Goal: Task Accomplishment & Management: Complete application form

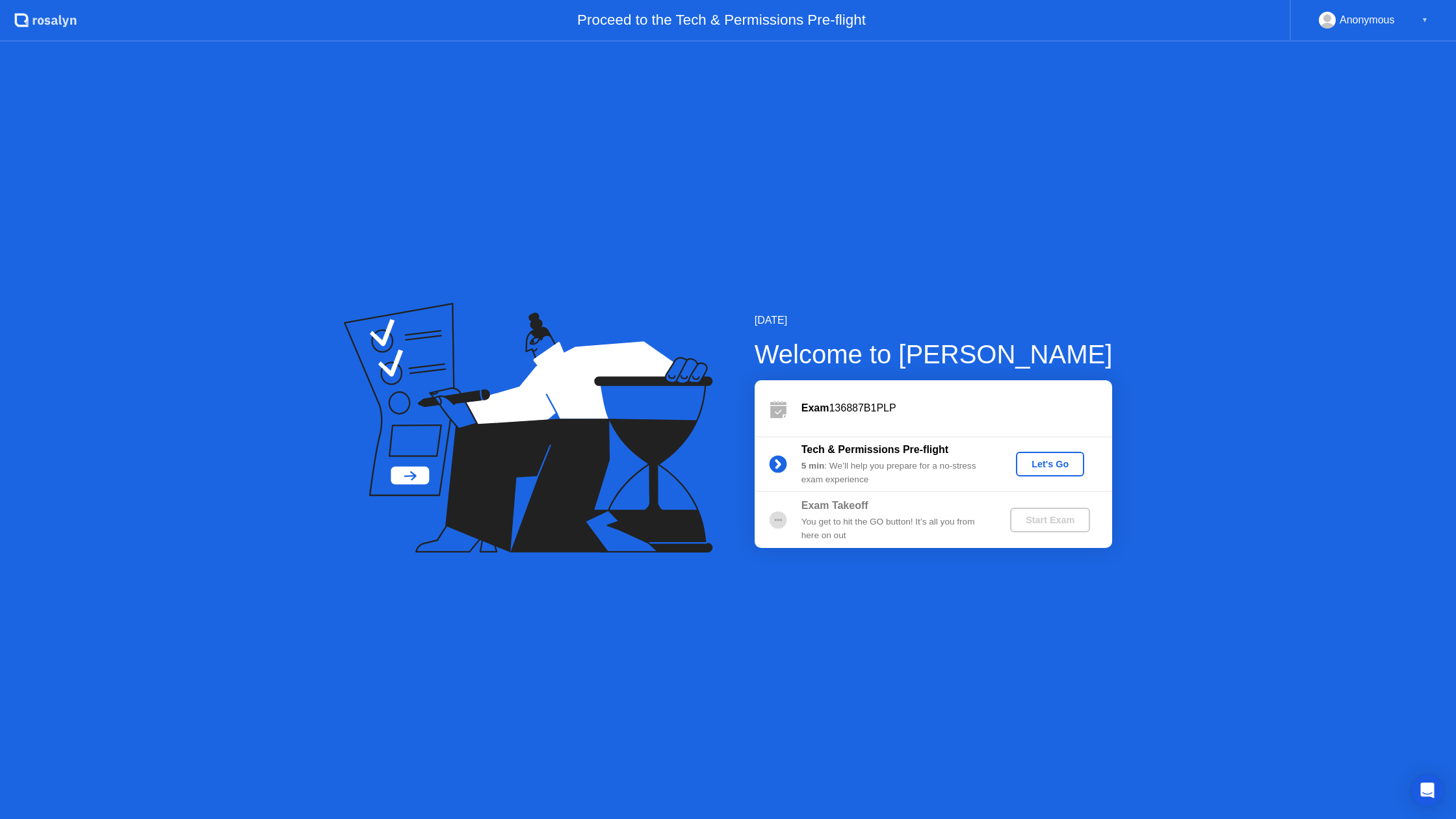
click at [1061, 459] on div "Let's Go" at bounding box center [1050, 464] width 58 height 11
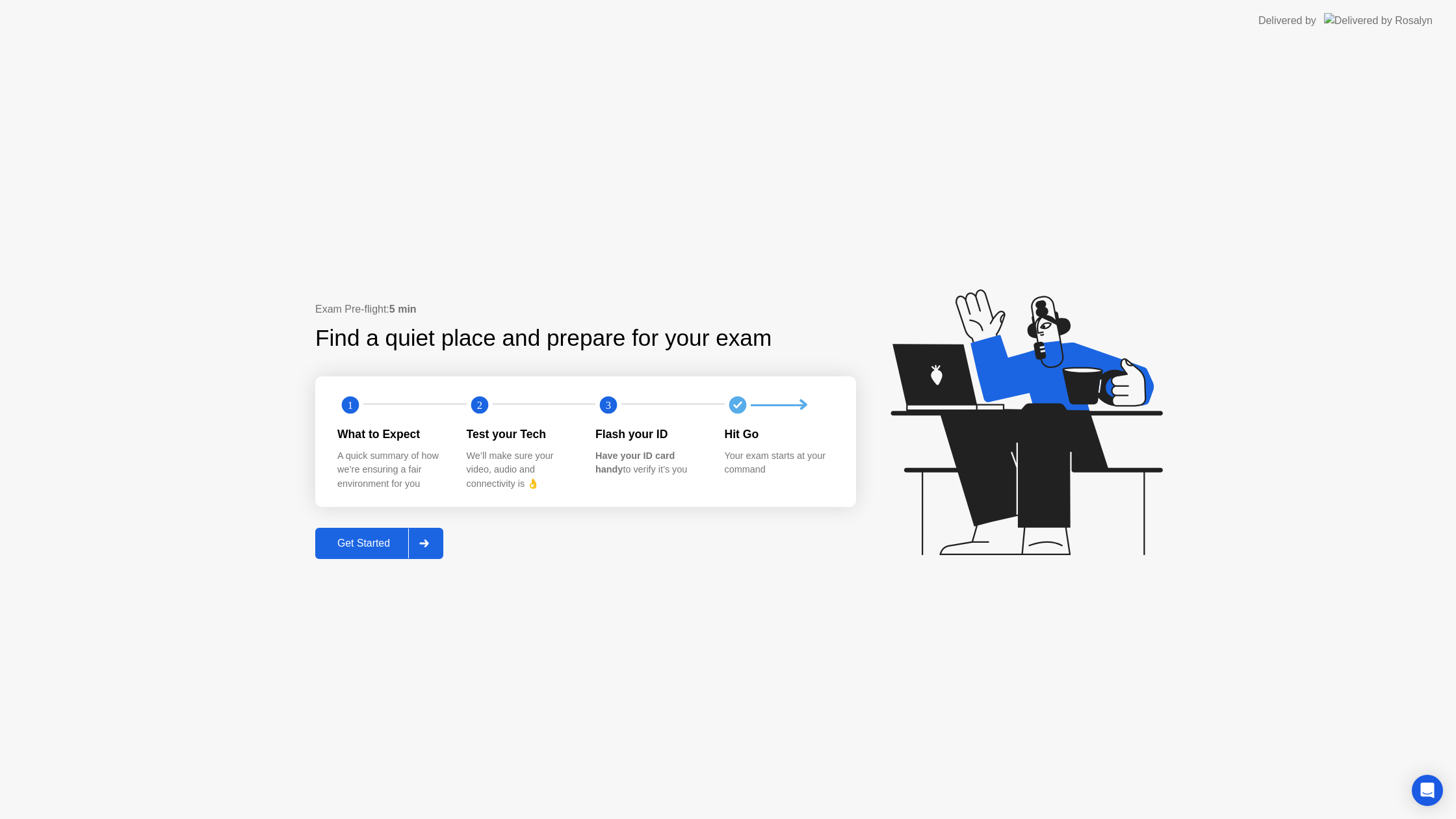
click at [326, 537] on div "Get Started" at bounding box center [363, 543] width 89 height 12
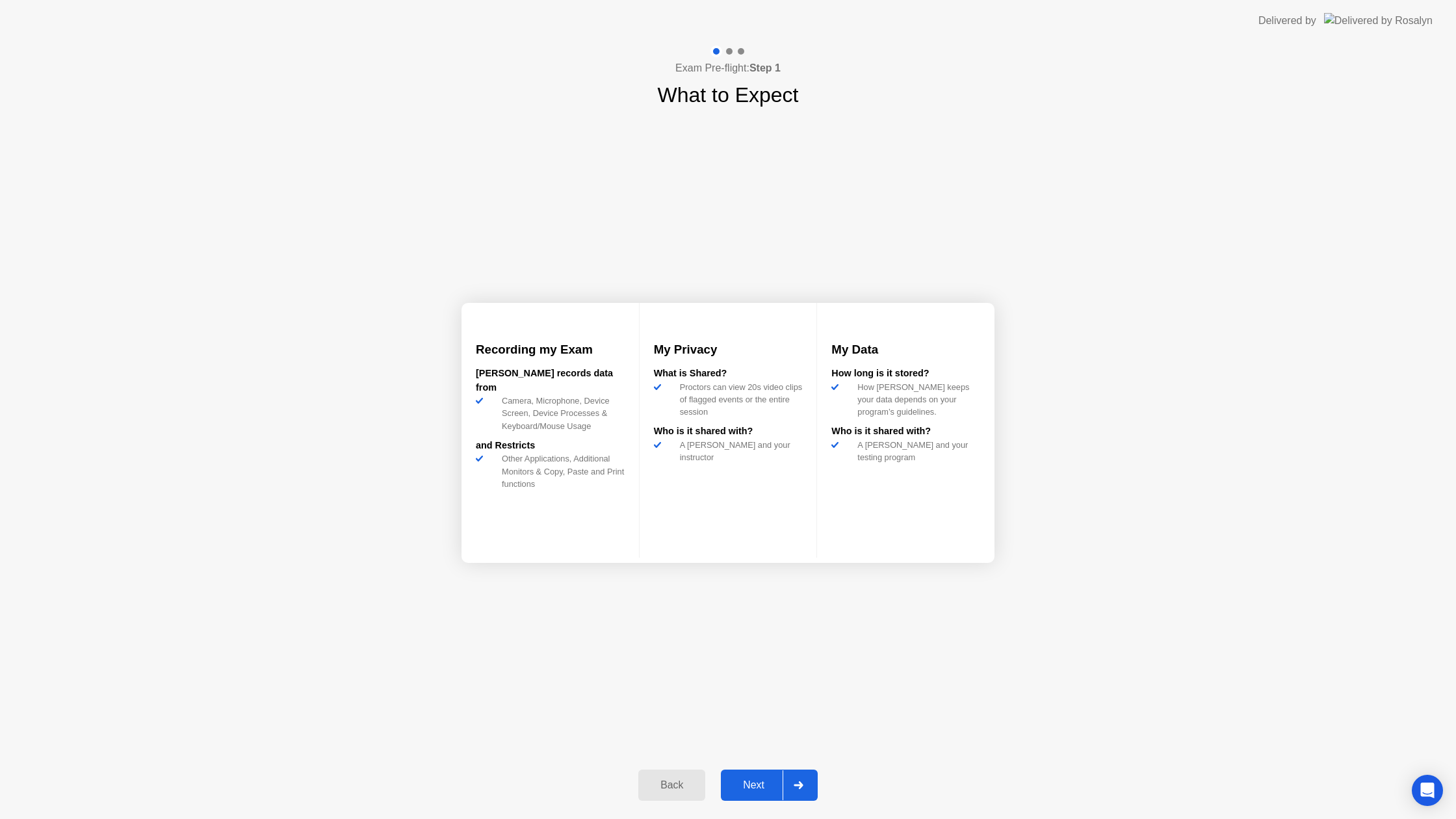
click at [762, 782] on div "Next" at bounding box center [753, 785] width 58 height 12
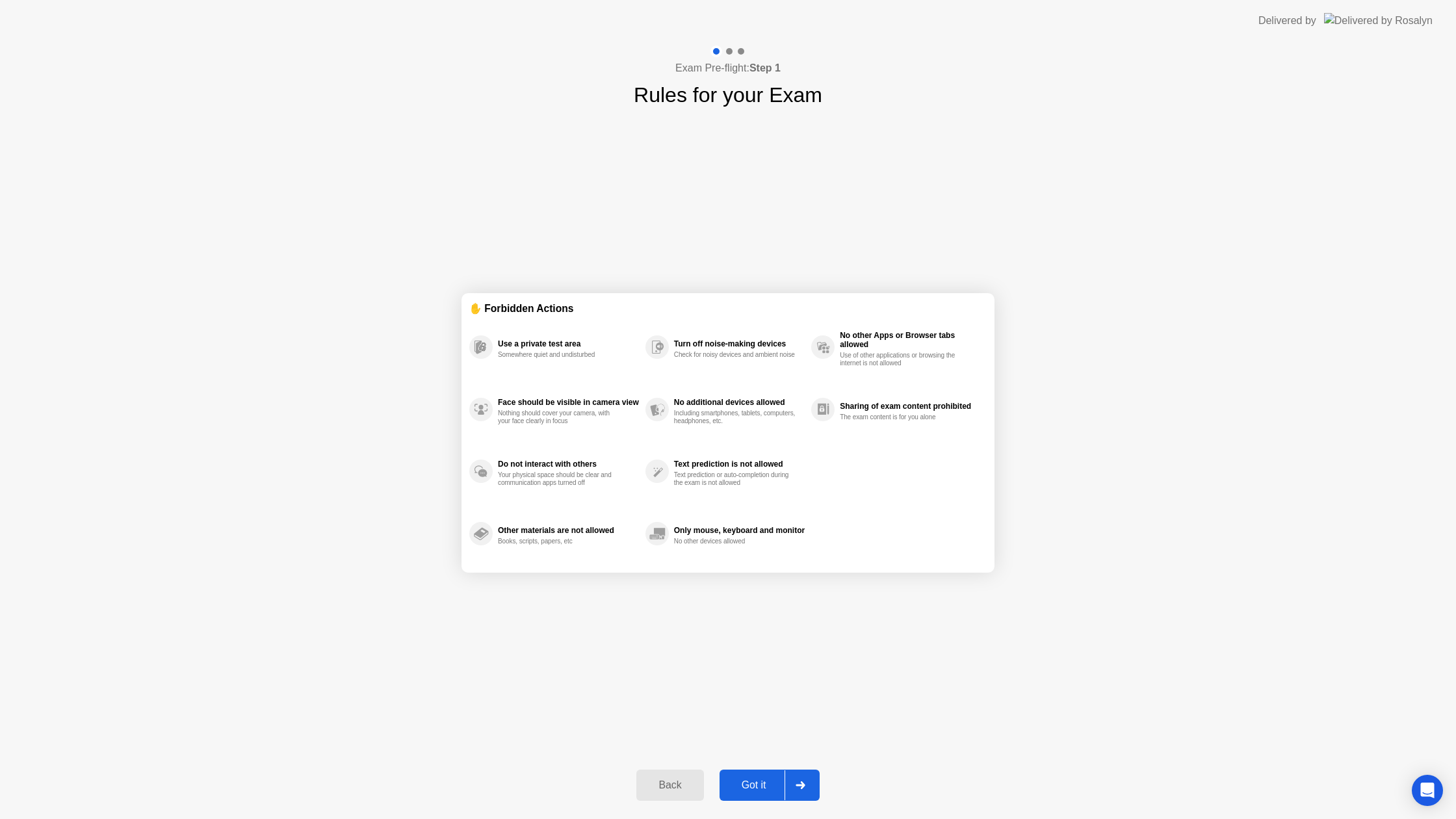
click at [773, 780] on div "Got it" at bounding box center [754, 785] width 62 height 12
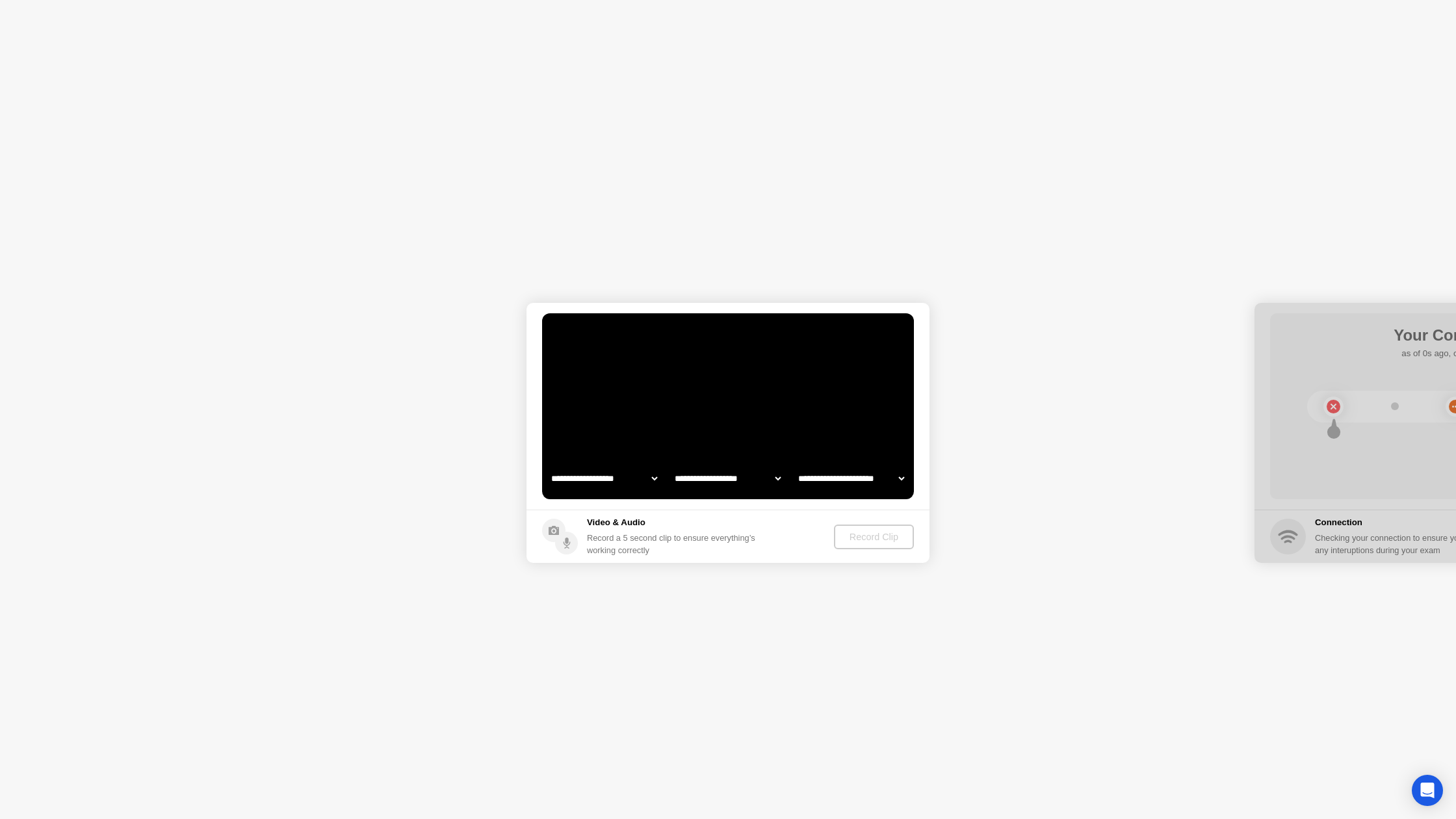
select select "**********"
select select "*******"
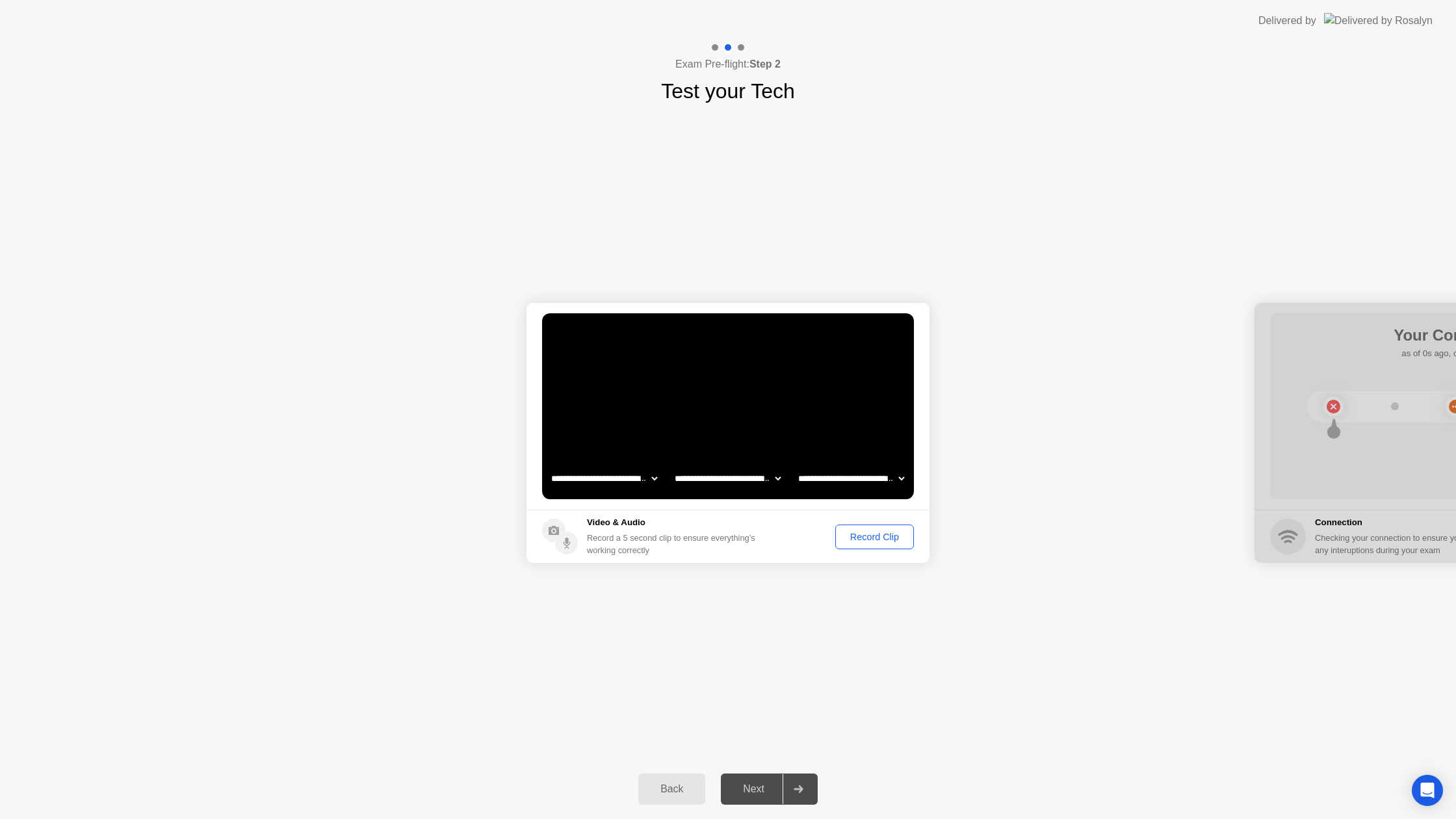
click at [884, 535] on div "Record Clip" at bounding box center [875, 536] width 69 height 11
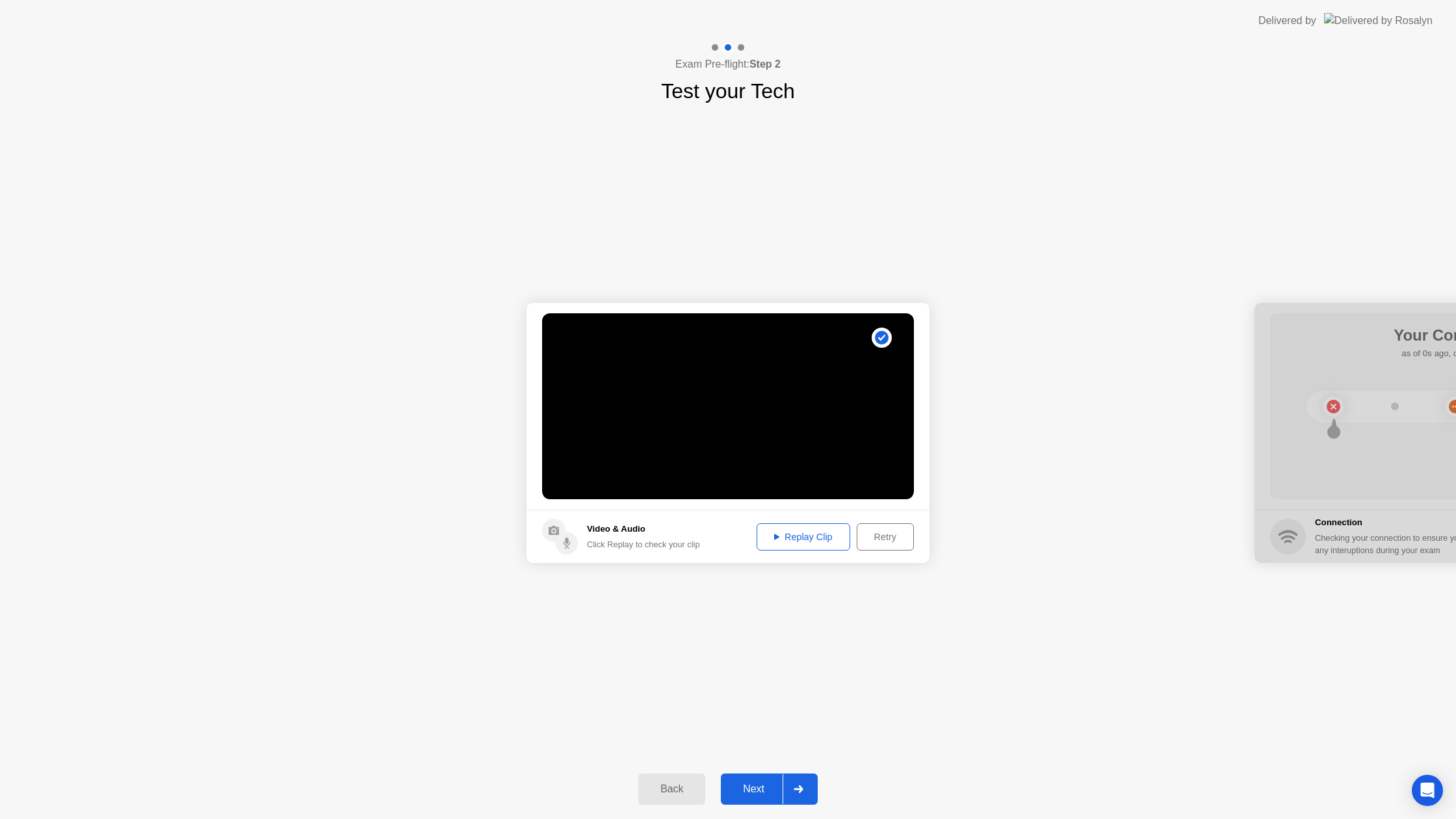
click at [785, 534] on div "Replay Clip" at bounding box center [803, 536] width 85 height 11
drag, startPoint x: 827, startPoint y: 526, endPoint x: 821, endPoint y: 533, distance: 9.2
click at [826, 528] on button "Replay Clip" at bounding box center [802, 537] width 93 height 27
click at [778, 797] on button "Next" at bounding box center [769, 789] width 97 height 31
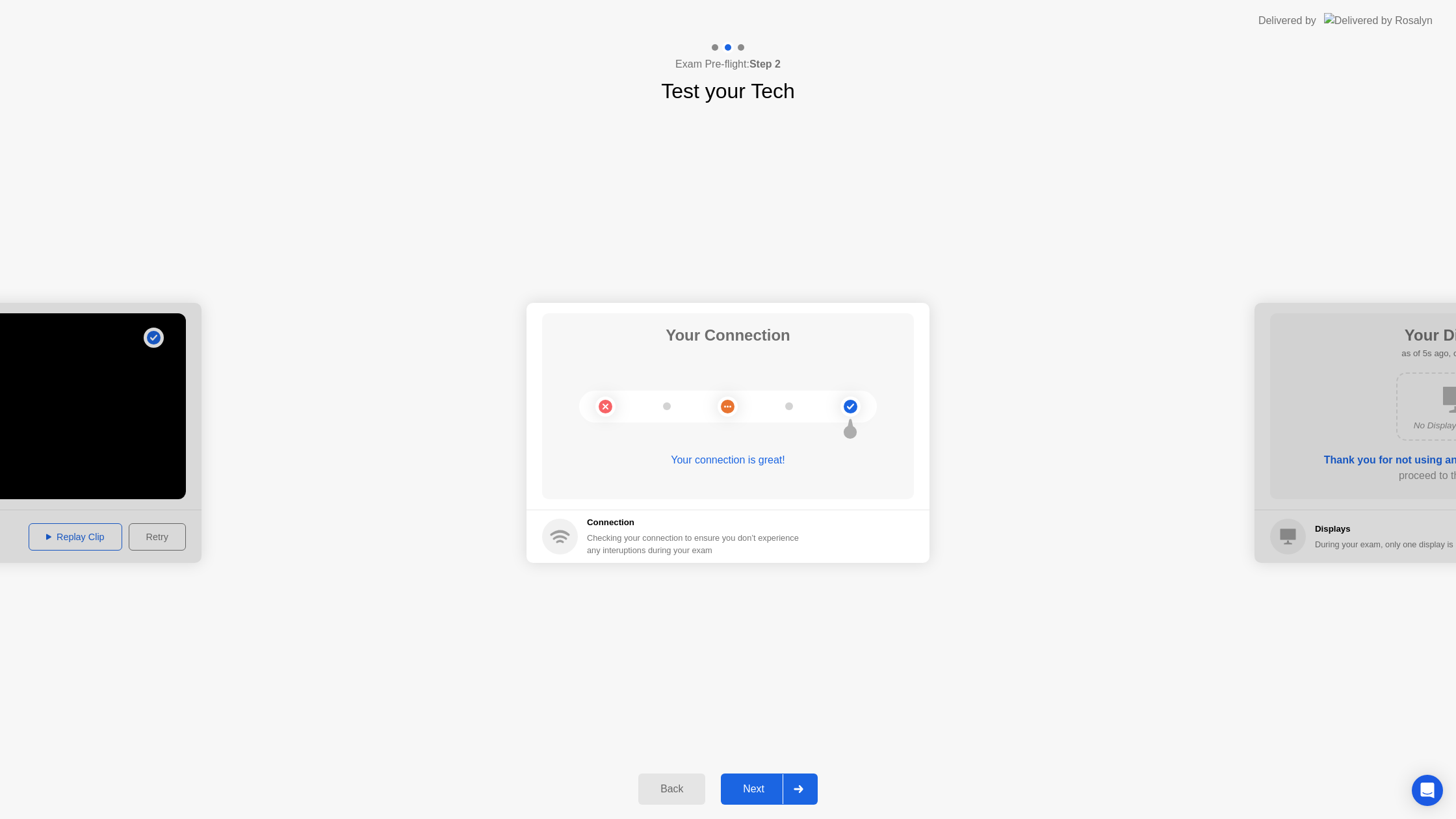
click at [760, 790] on div "Next" at bounding box center [753, 789] width 58 height 12
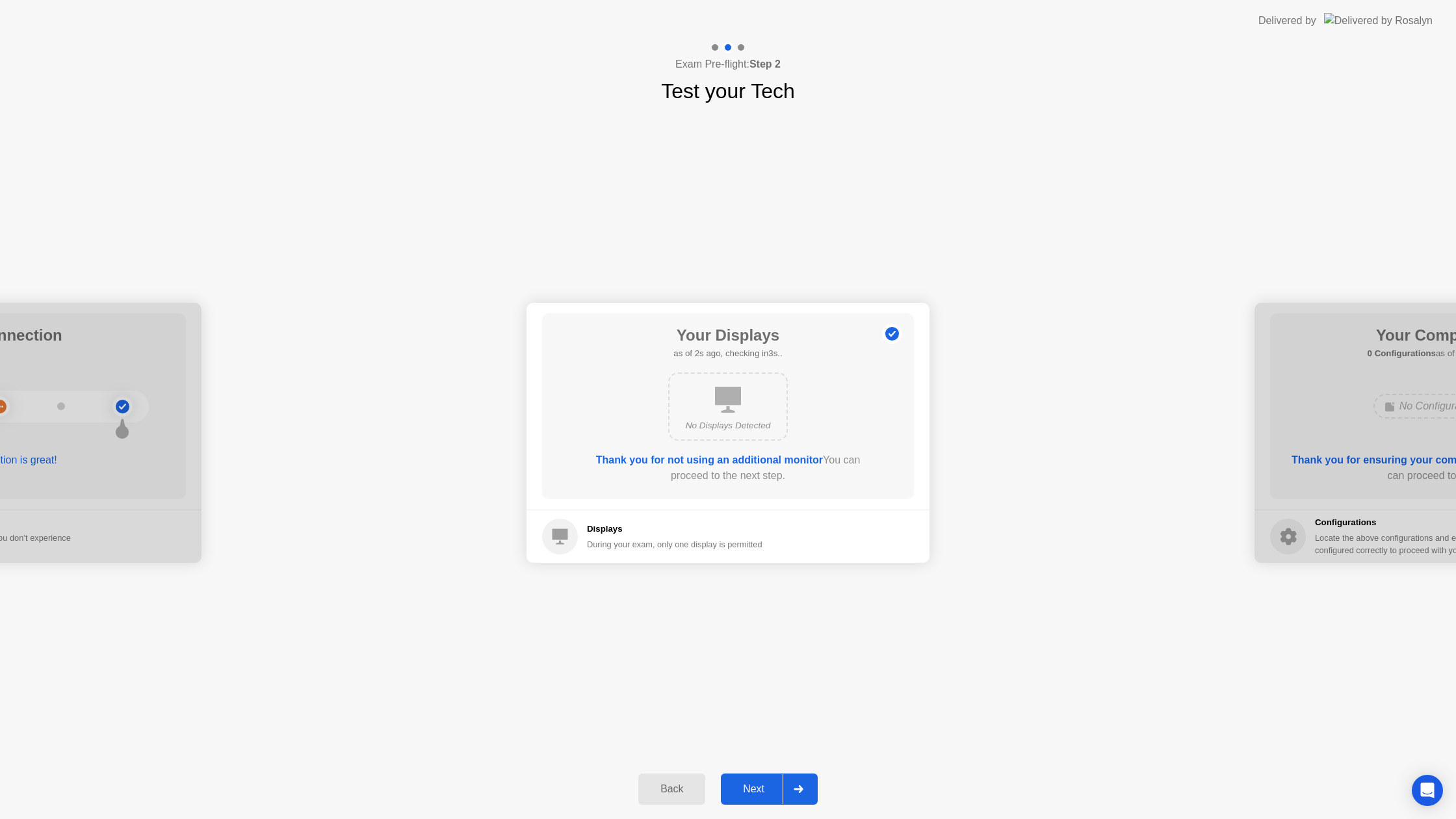
click at [760, 800] on button "Next" at bounding box center [769, 789] width 97 height 31
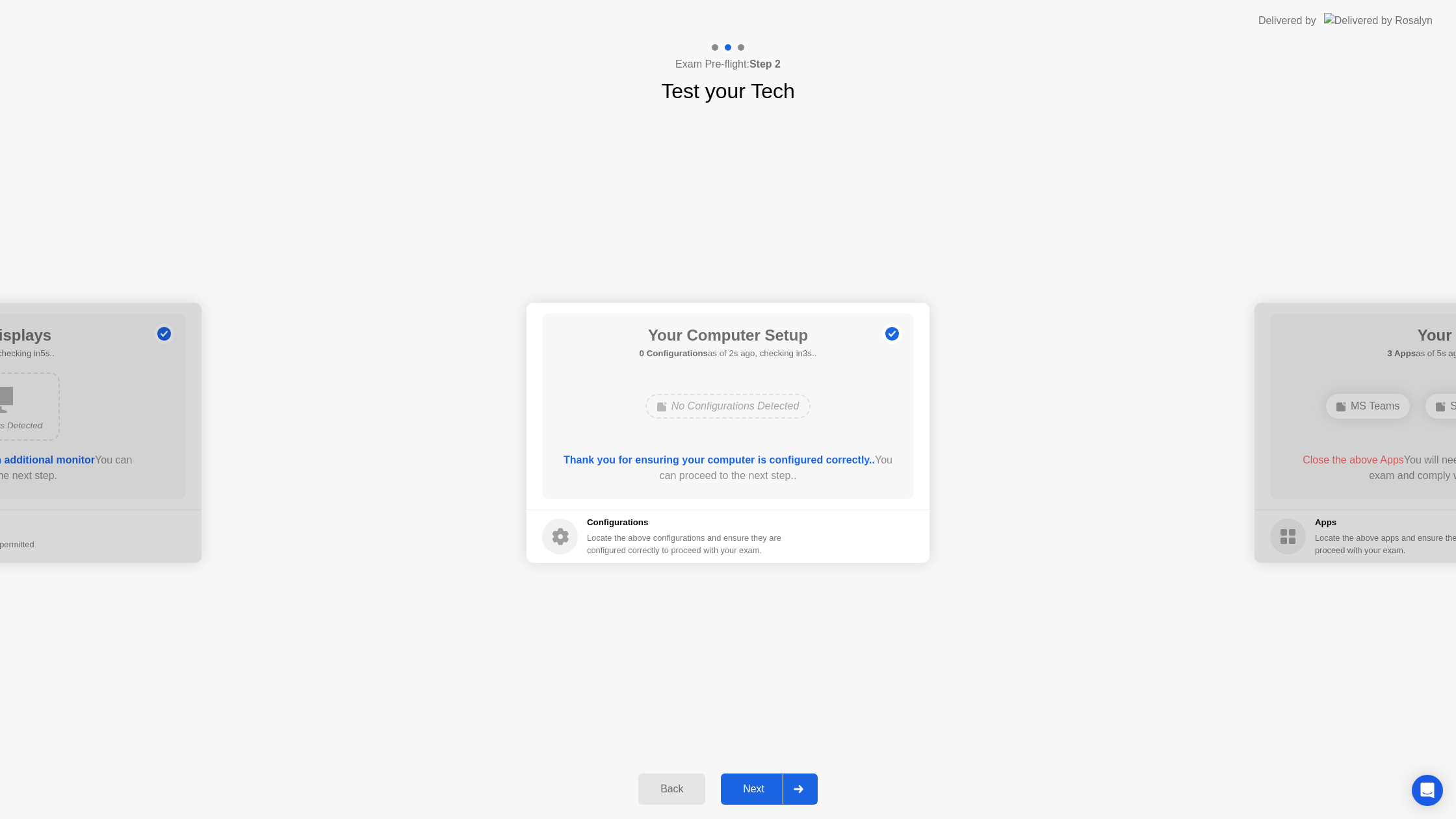
click at [760, 800] on button "Next" at bounding box center [769, 789] width 97 height 31
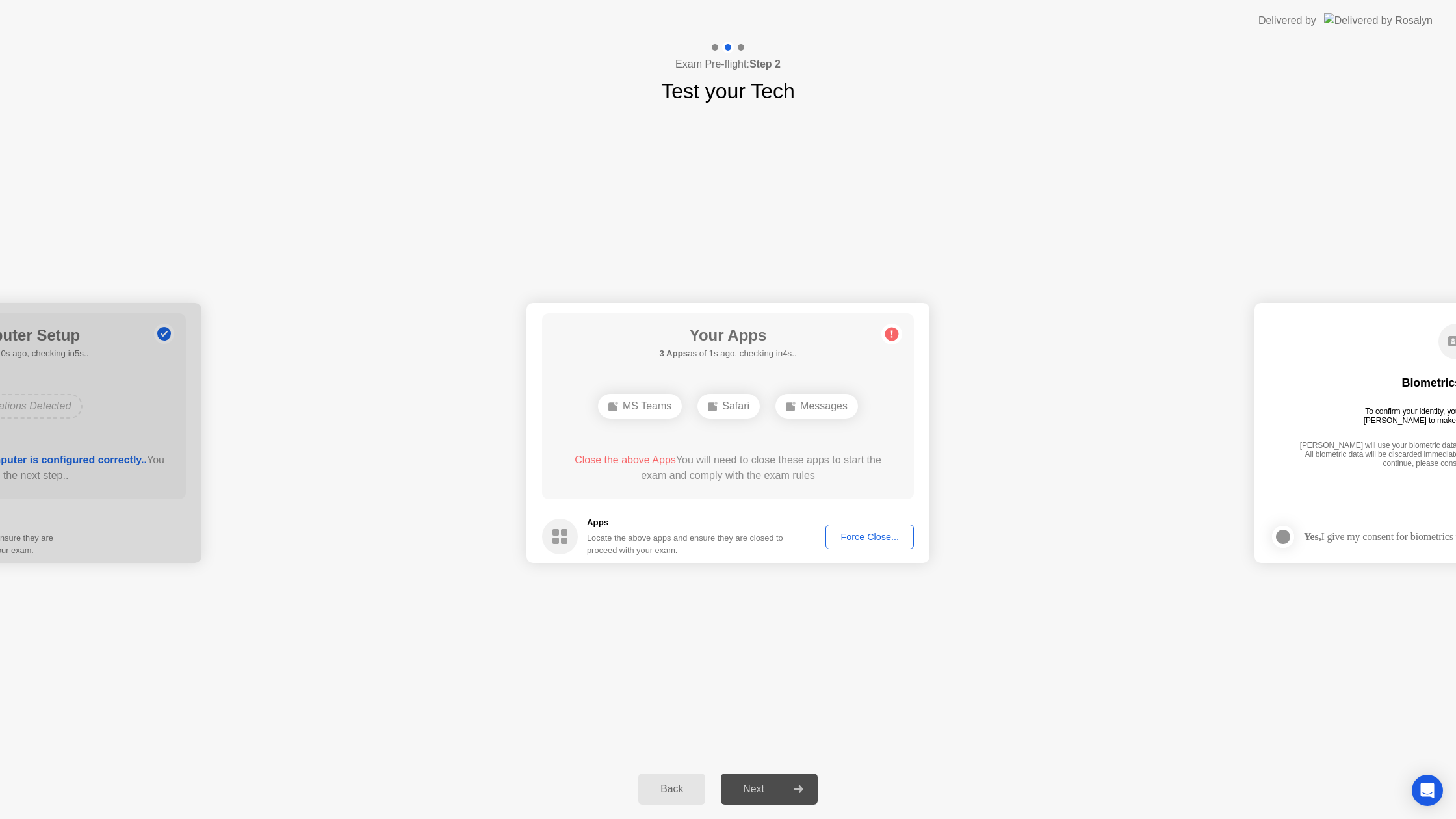
click at [888, 536] on div "Force Close..." at bounding box center [870, 536] width 80 height 11
drag, startPoint x: 780, startPoint y: 497, endPoint x: 765, endPoint y: 537, distance: 42.7
click at [758, 789] on div "Next" at bounding box center [753, 789] width 58 height 12
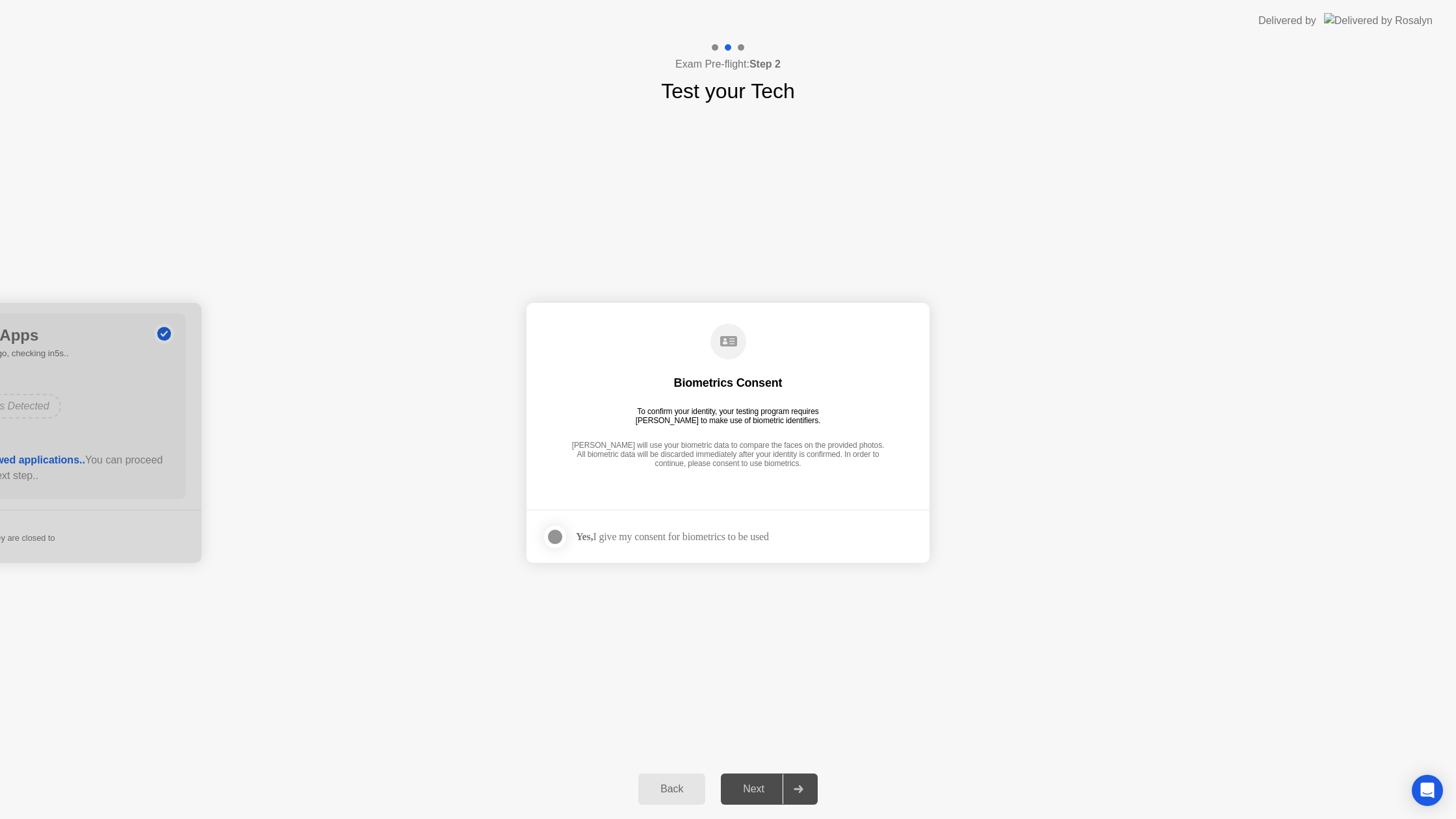
click at [752, 788] on div "Next" at bounding box center [753, 789] width 58 height 12
click at [560, 534] on div at bounding box center [555, 537] width 15 height 15
click at [754, 787] on div "Next" at bounding box center [753, 789] width 58 height 12
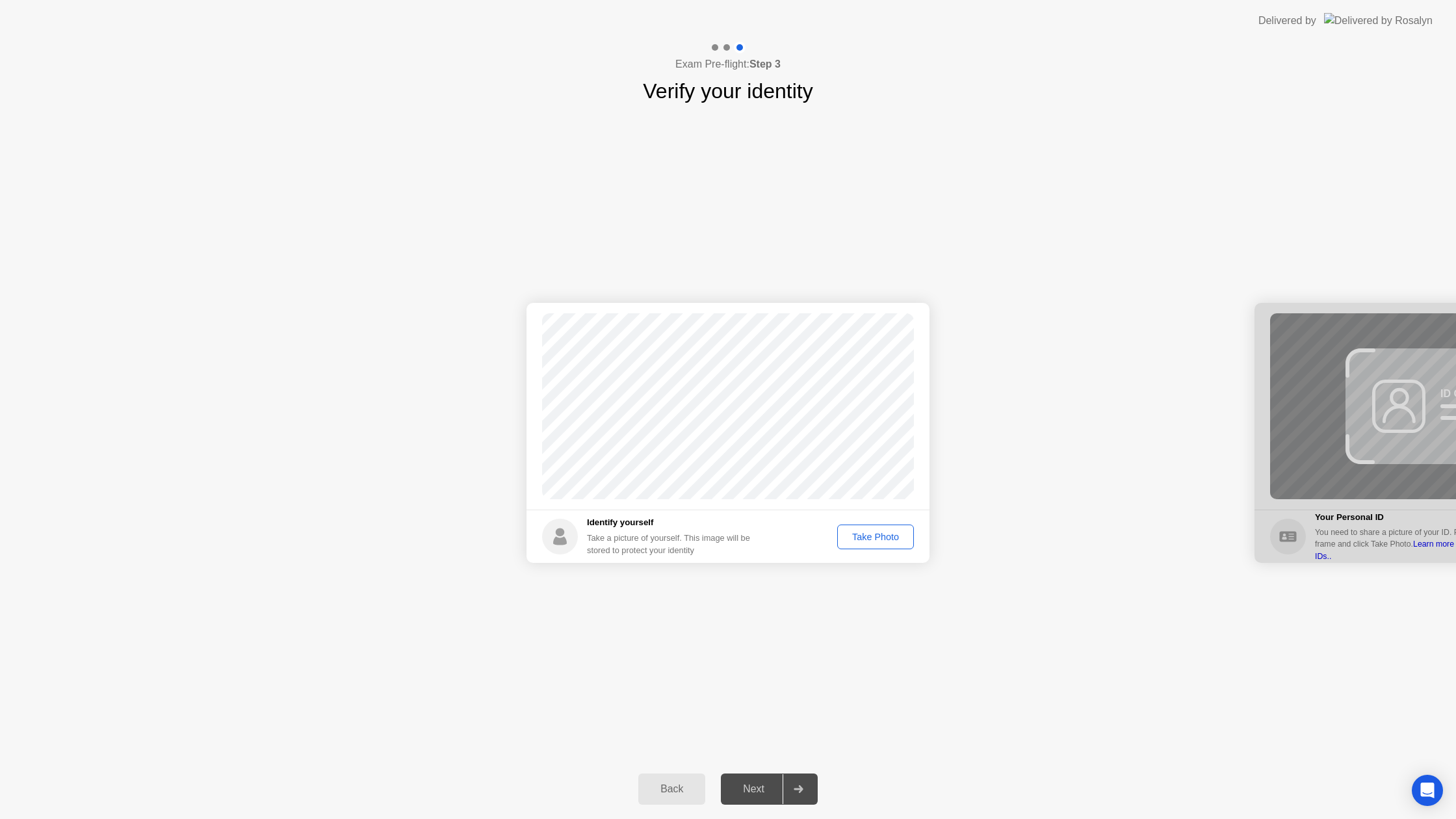
click at [738, 792] on div "Next" at bounding box center [753, 789] width 58 height 12
click at [899, 537] on div "Take Photo" at bounding box center [876, 536] width 67 height 11
click at [751, 795] on div "Next" at bounding box center [753, 789] width 58 height 12
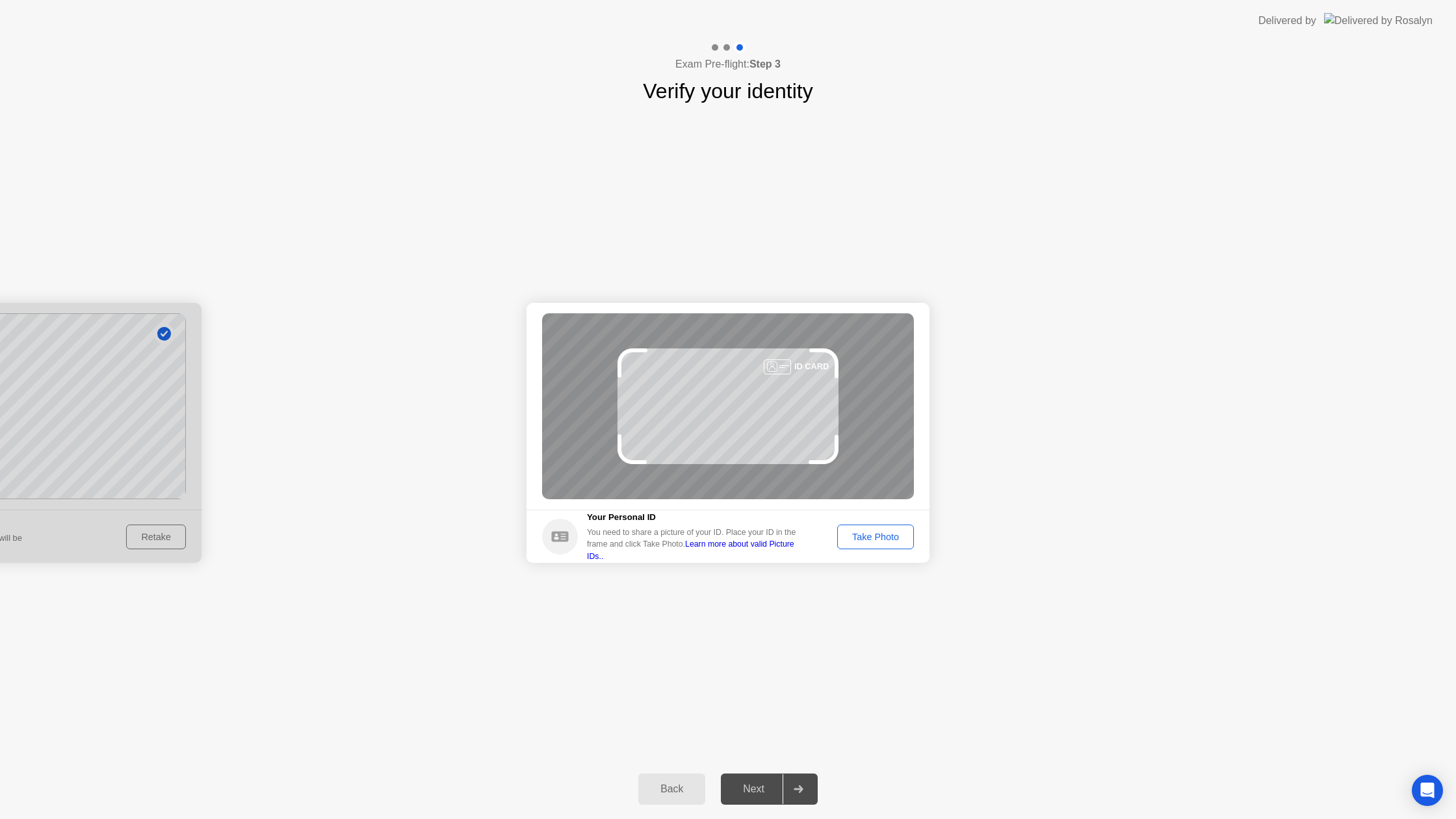
click at [847, 541] on div "Take Photo" at bounding box center [876, 536] width 67 height 11
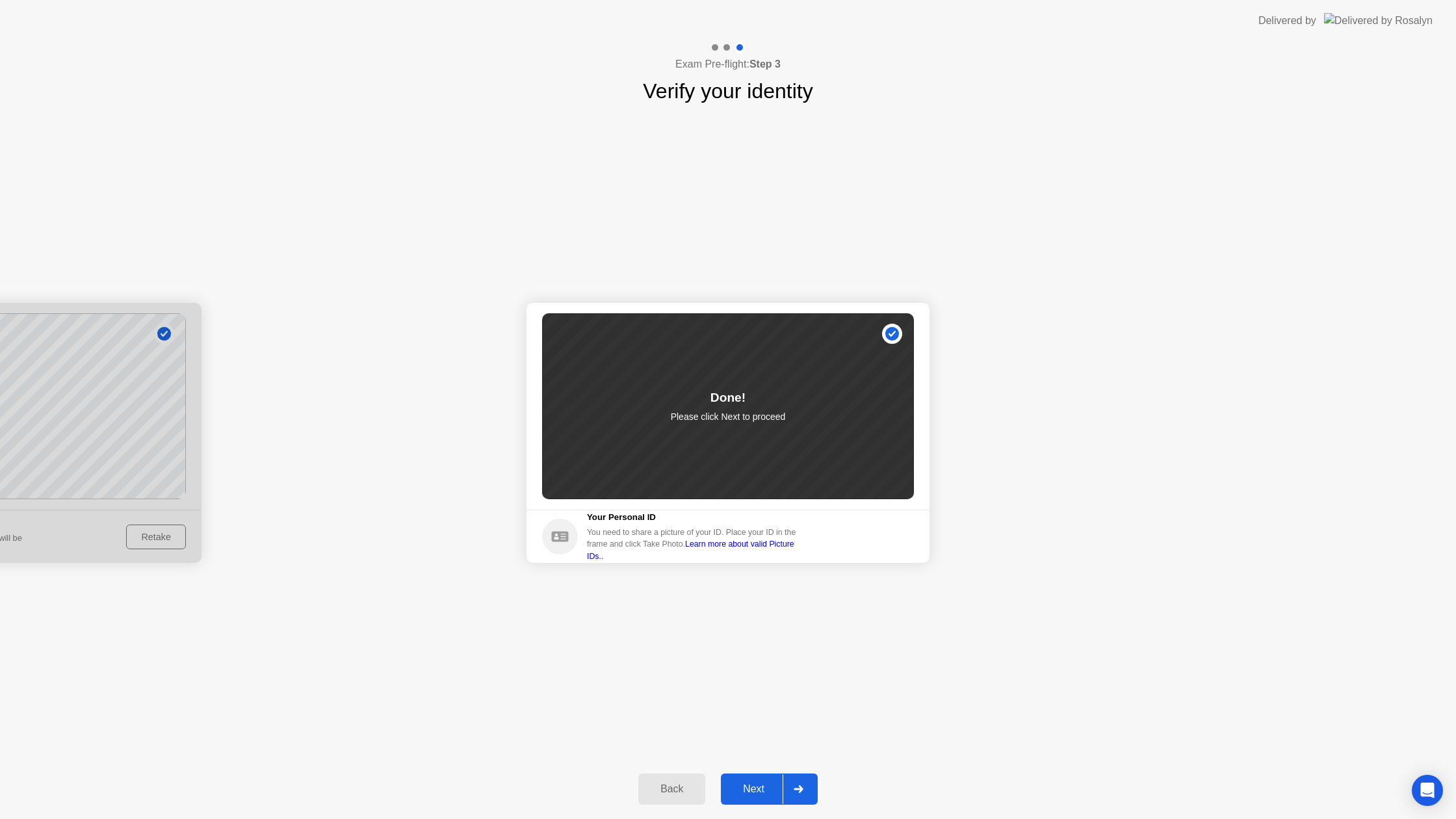
click at [757, 784] on div "Next" at bounding box center [753, 789] width 58 height 12
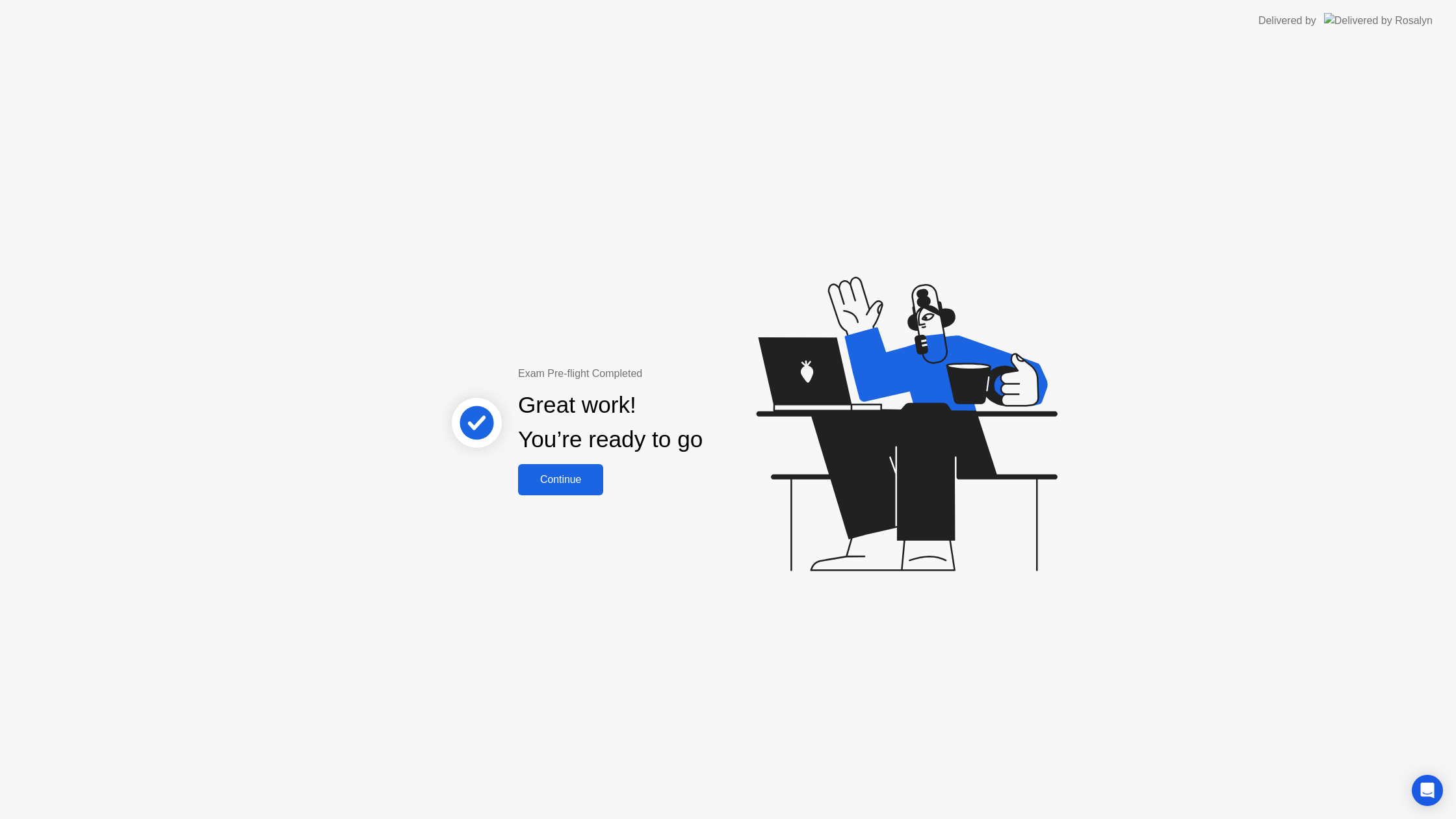
click at [600, 477] on div "Continue" at bounding box center [560, 480] width 77 height 12
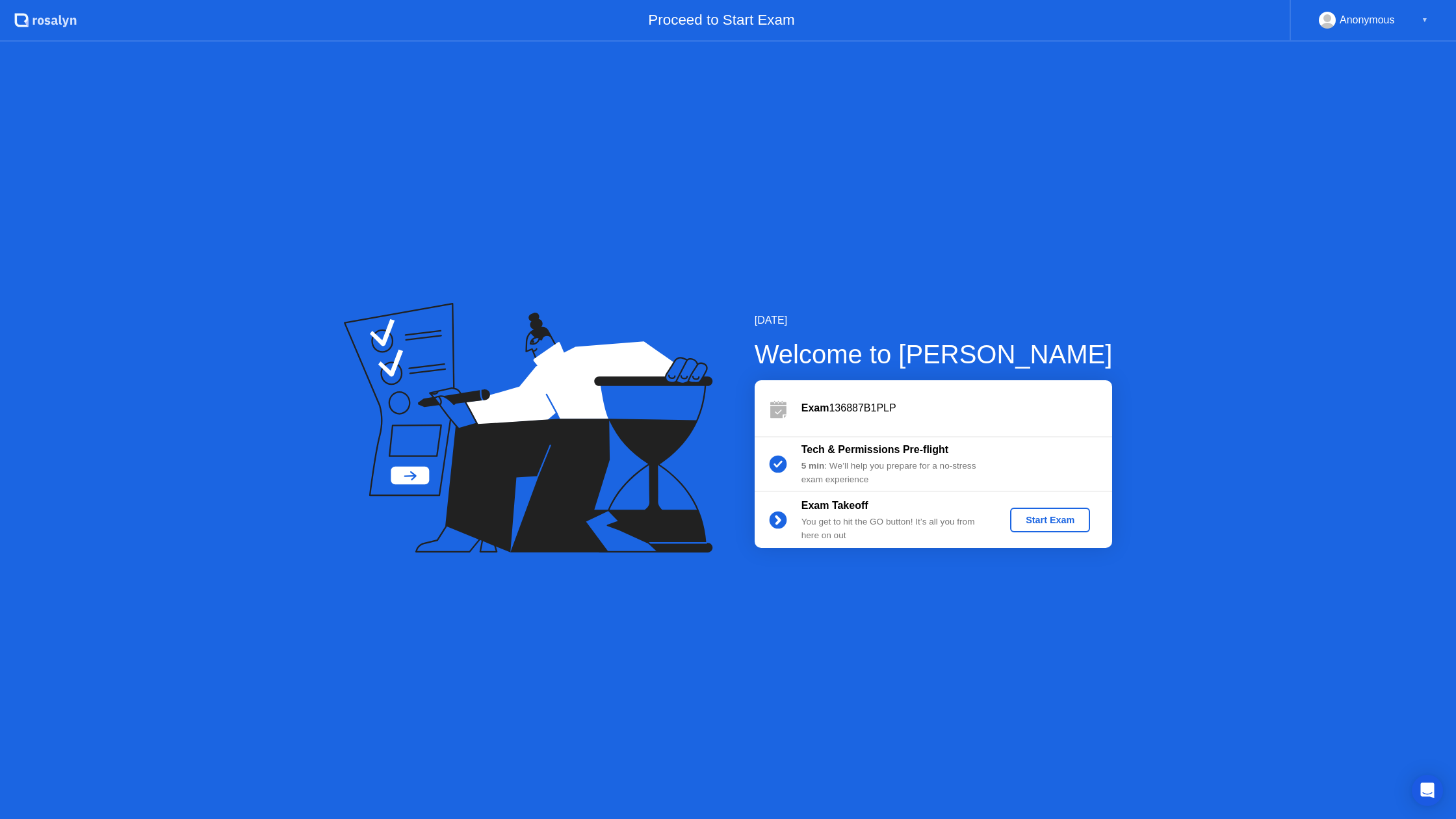
click at [1070, 523] on div "Start Exam" at bounding box center [1050, 520] width 69 height 11
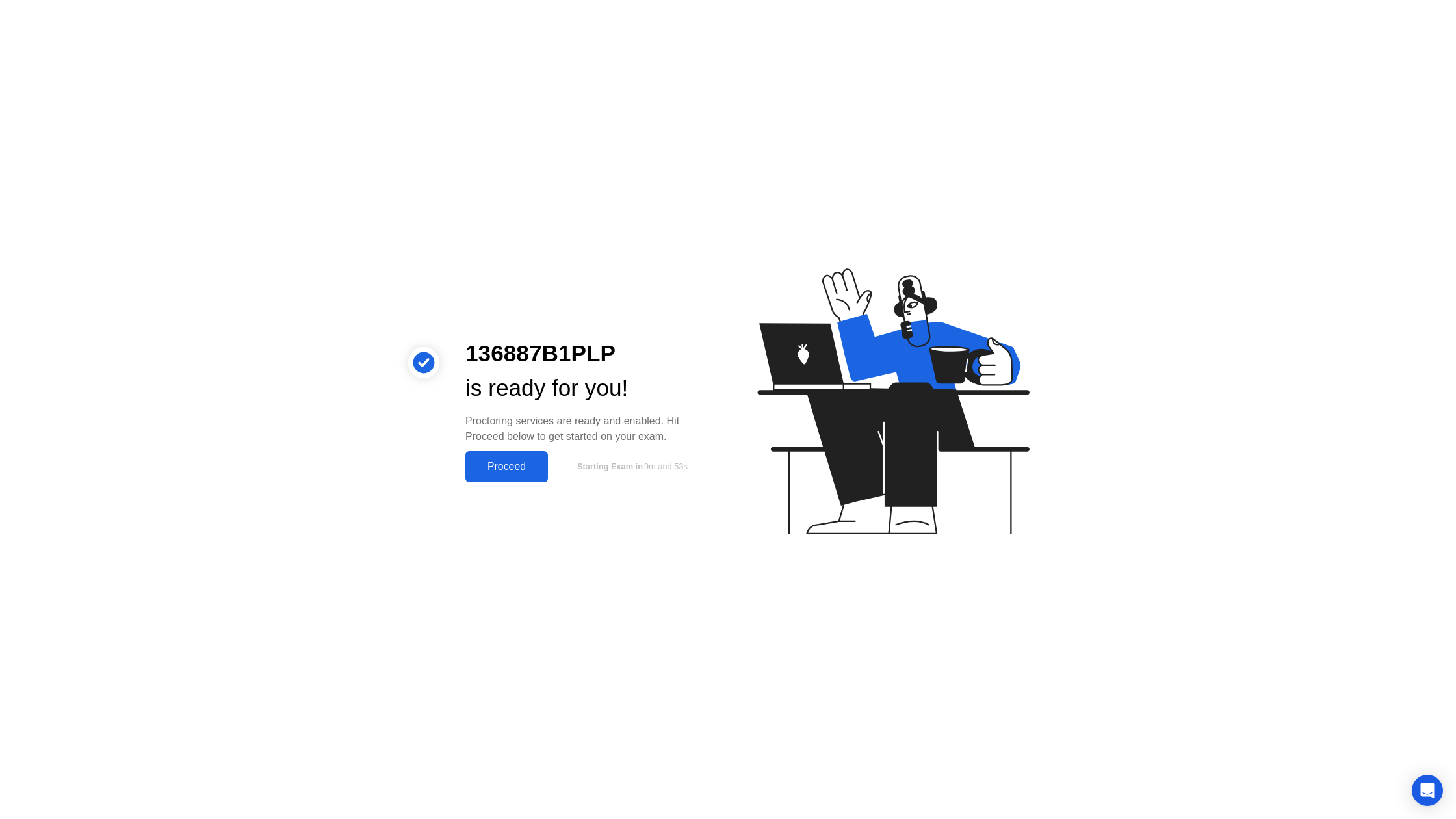
click at [523, 467] on div "Proceed" at bounding box center [506, 467] width 75 height 12
